Goal: Task Accomplishment & Management: Use online tool/utility

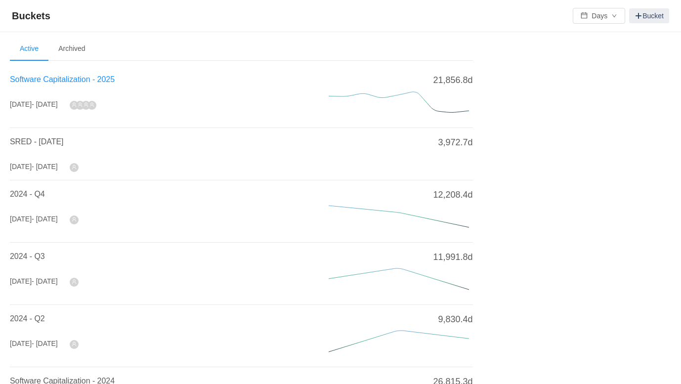
click at [76, 82] on span "Software Capitalization - 2025" at bounding box center [62, 79] width 105 height 8
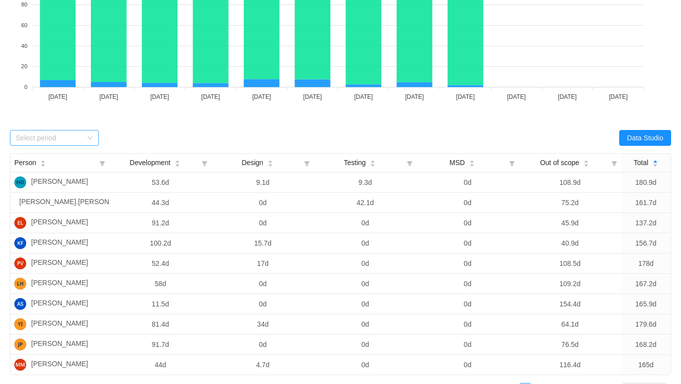
scroll to position [222, 0]
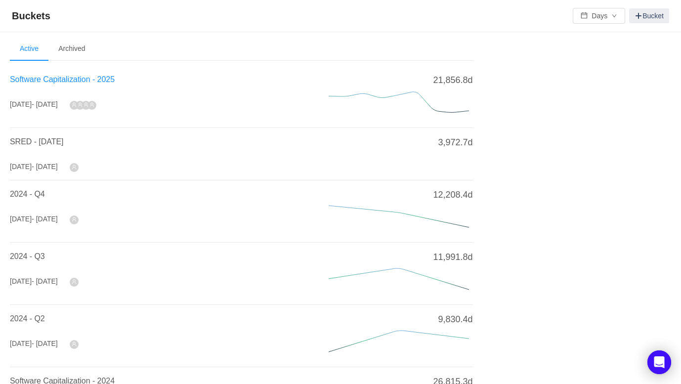
click at [95, 80] on span "Software Capitalization - 2025" at bounding box center [62, 79] width 105 height 8
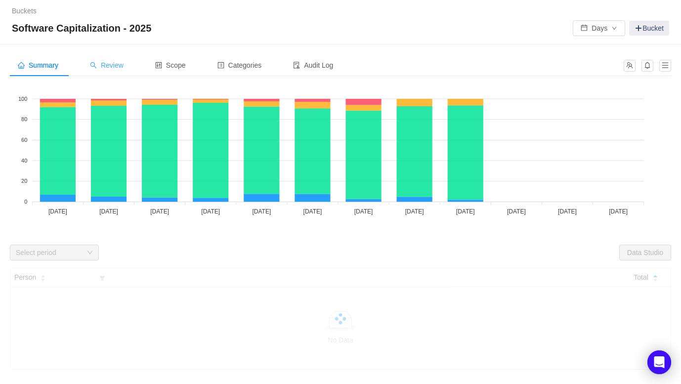
click at [119, 67] on span "Review" at bounding box center [107, 65] width 34 height 8
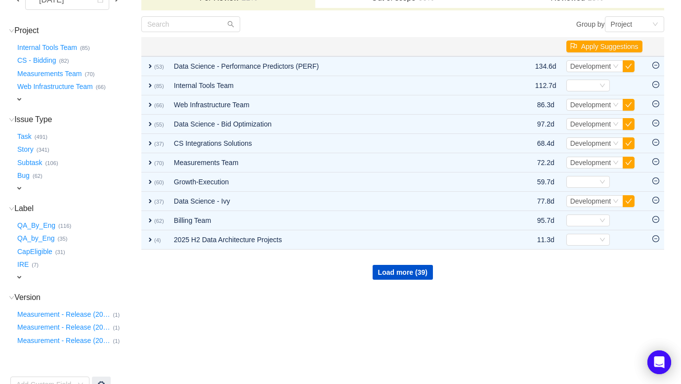
scroll to position [115, 0]
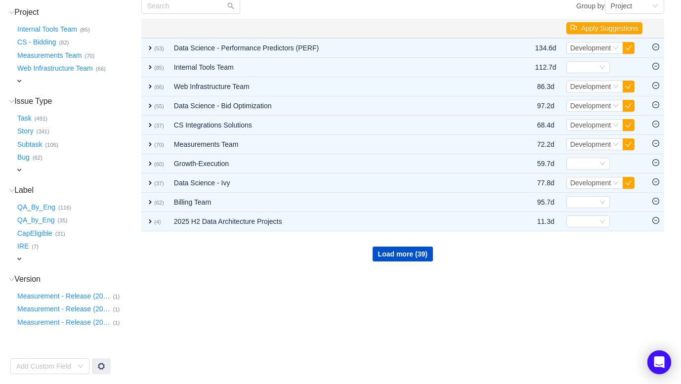
click at [24, 258] on div "expand" at bounding box center [65, 259] width 100 height 10
click at [30, 259] on div "Select value" at bounding box center [58, 260] width 78 height 10
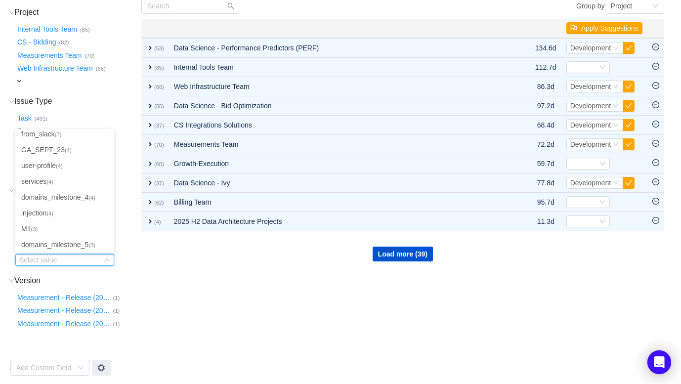
click at [124, 233] on div "CapEligible … (31)" at bounding box center [77, 231] width 125 height 13
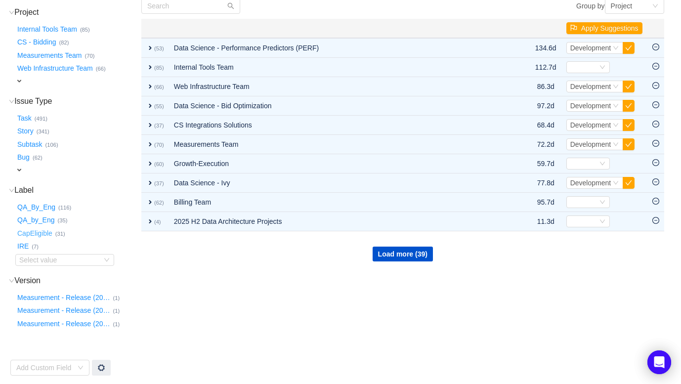
click at [40, 234] on button "CapEligible …" at bounding box center [35, 233] width 40 height 16
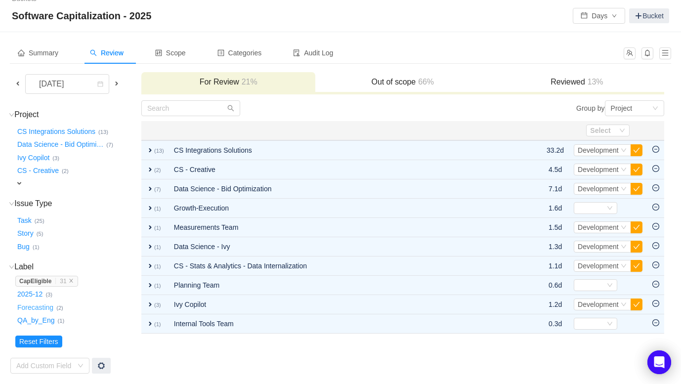
scroll to position [12, 0]
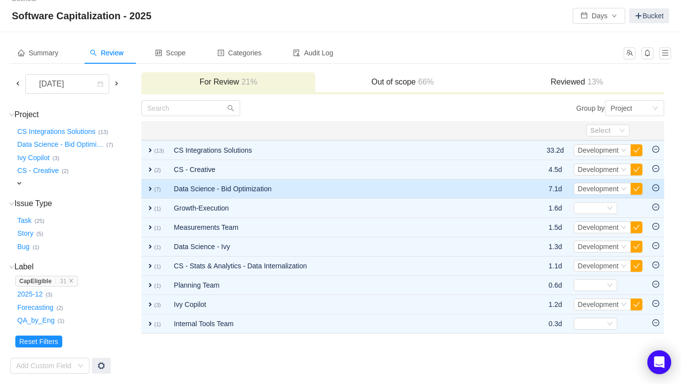
click at [151, 187] on span "expand" at bounding box center [150, 189] width 8 height 8
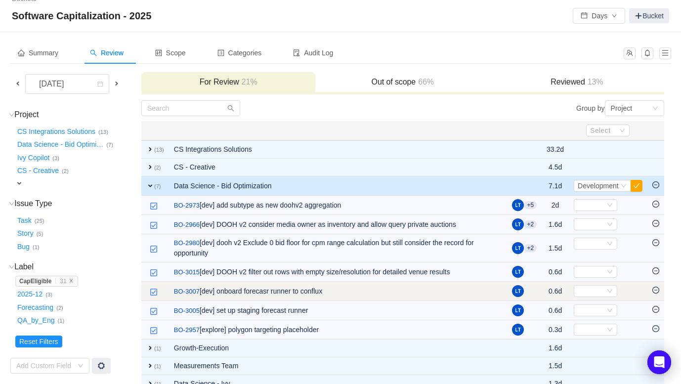
scroll to position [42, 0]
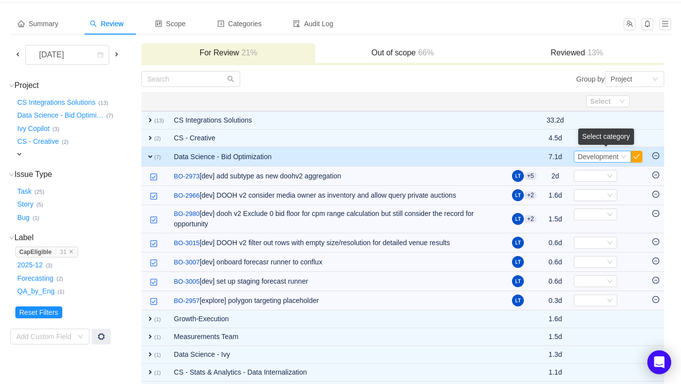
click at [620, 156] on div "Select Development" at bounding box center [602, 157] width 57 height 12
click at [640, 157] on button "button" at bounding box center [637, 157] width 12 height 12
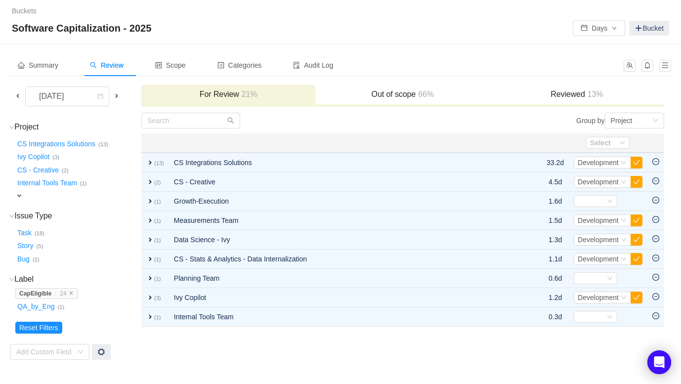
scroll to position [0, 0]
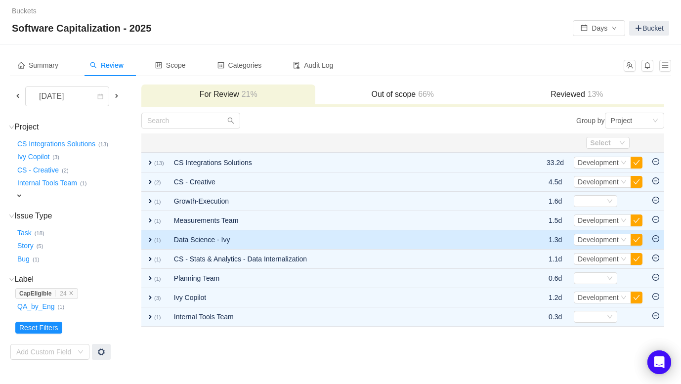
click at [150, 239] on span "expand" at bounding box center [150, 240] width 8 height 8
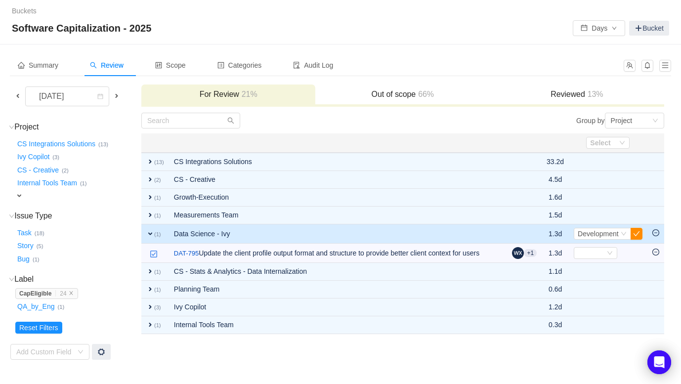
click at [636, 233] on button "button" at bounding box center [637, 234] width 12 height 12
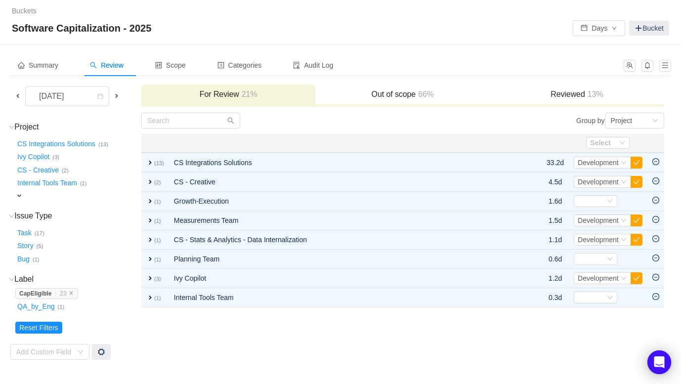
click at [17, 95] on span at bounding box center [18, 96] width 8 height 8
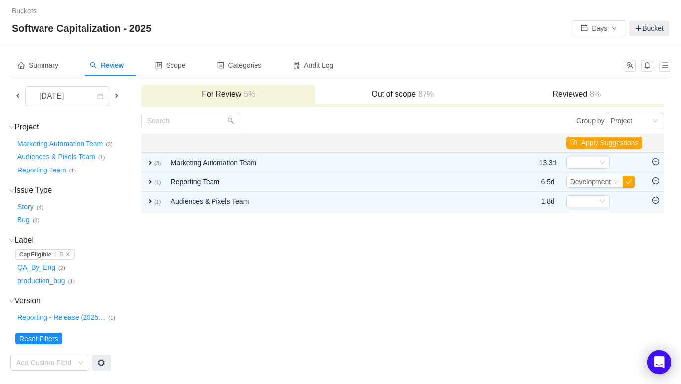
click at [18, 96] on span at bounding box center [18, 96] width 8 height 8
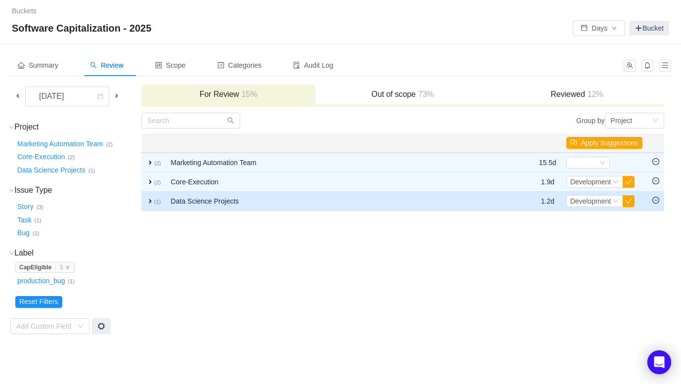
click at [150, 204] on span "expand" at bounding box center [150, 201] width 8 height 8
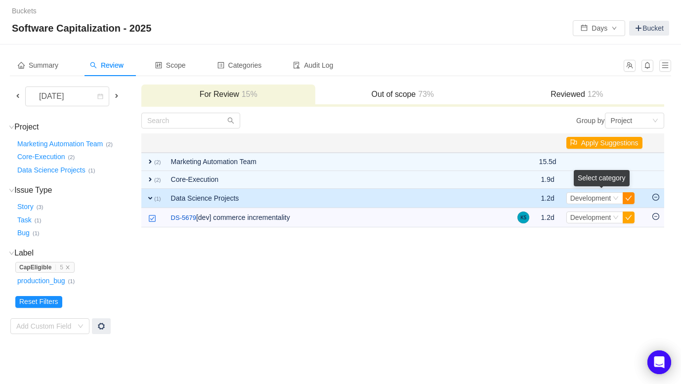
click at [627, 198] on button "button" at bounding box center [629, 198] width 12 height 12
